Goal: Information Seeking & Learning: Check status

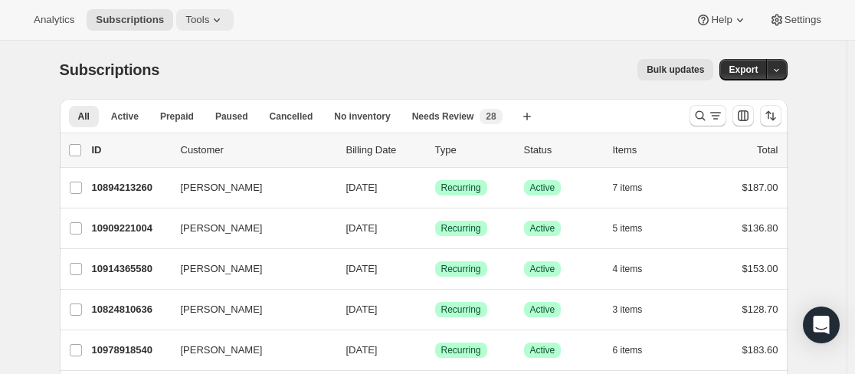
click at [209, 18] on icon at bounding box center [216, 19] width 15 height 15
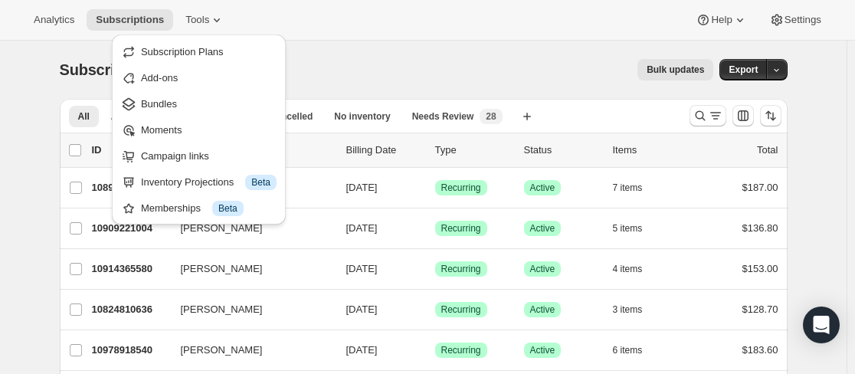
click at [441, 58] on div "Subscriptions. This page is ready Subscriptions Bulk updates More actions Bulk …" at bounding box center [423, 70] width 727 height 58
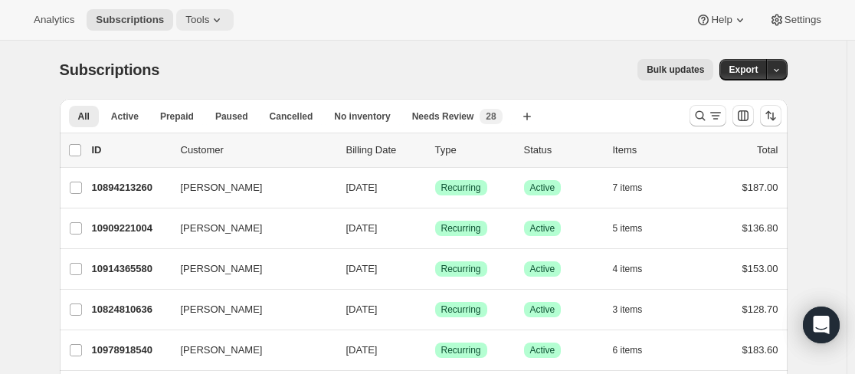
click at [214, 21] on icon at bounding box center [217, 20] width 6 height 4
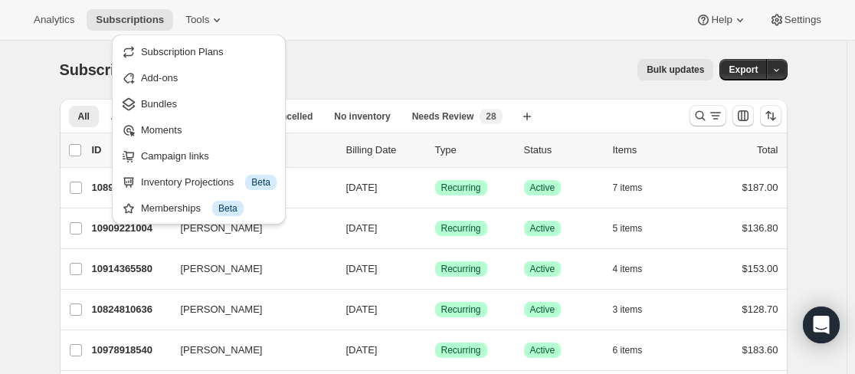
click at [398, 38] on div "Analytics Subscriptions Tools Help Settings" at bounding box center [427, 20] width 855 height 41
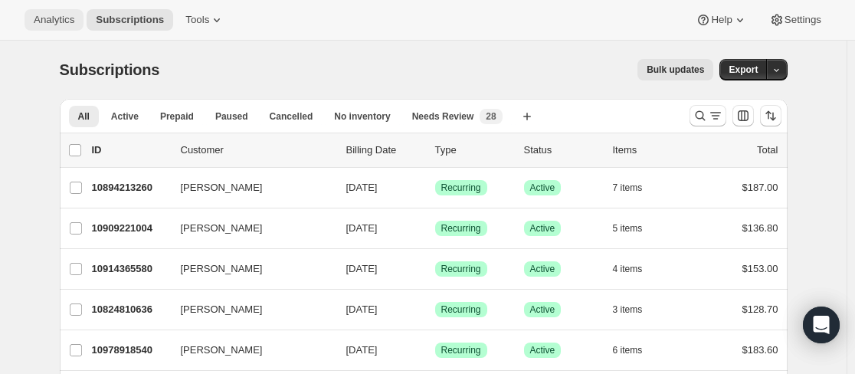
click at [49, 20] on span "Analytics" at bounding box center [54, 20] width 41 height 12
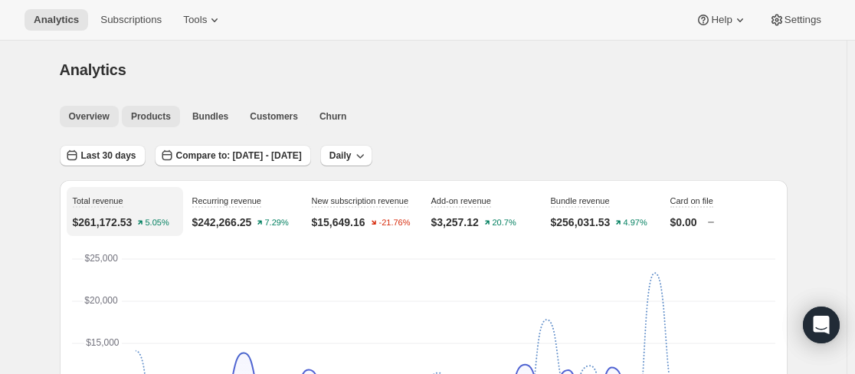
click at [142, 126] on button "Products" at bounding box center [151, 116] width 58 height 21
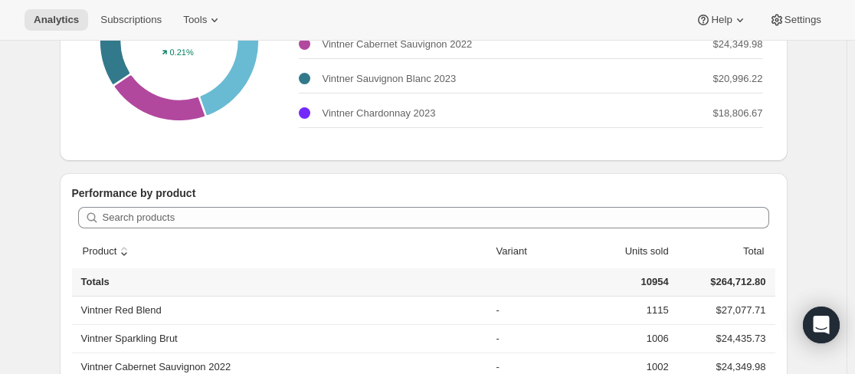
scroll to position [306, 0]
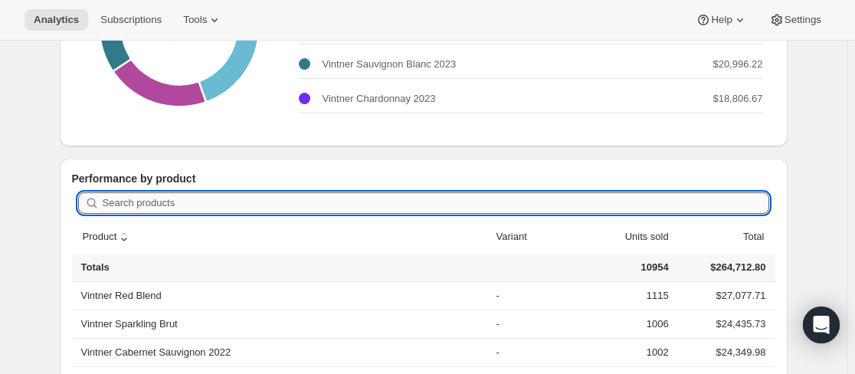
click at [332, 199] on input "Search products" at bounding box center [436, 202] width 666 height 21
paste input "WINE-FARM-CHAR-ARRO-21-01"
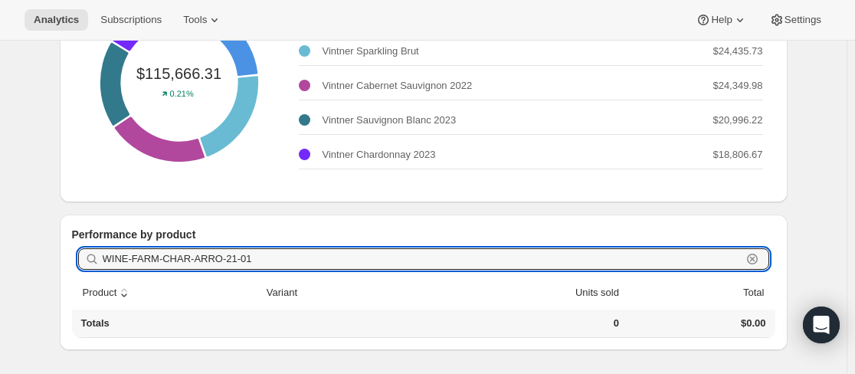
type input "WINE-FARM-CHAR-ARRO-21-01"
click at [822, 218] on div "Analytics. This page is ready Analytics Overview Products Bundles Customers Chu…" at bounding box center [423, 82] width 846 height 584
click at [706, 260] on input "WINE-FARM-CHAR-ARRO-21-01" at bounding box center [422, 258] width 639 height 21
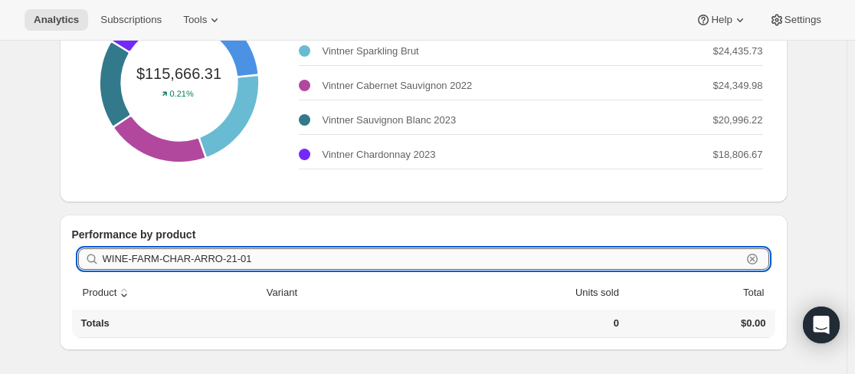
click at [706, 260] on input "WINE-FARM-CHAR-ARRO-21-01" at bounding box center [422, 258] width 639 height 21
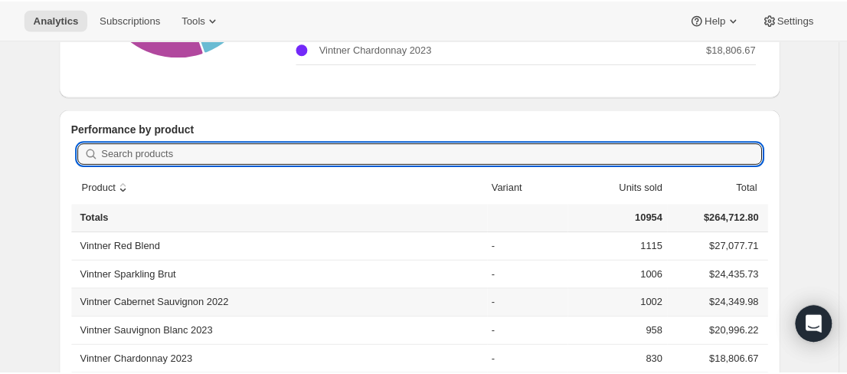
scroll to position [480, 0]
